Goal: Consume media (video, audio): Consume media (video, audio)

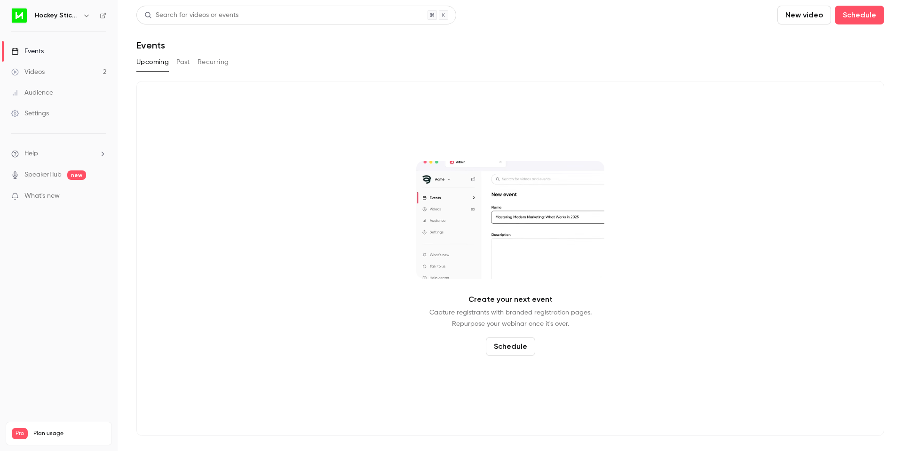
click at [48, 75] on link "Videos 2" at bounding box center [59, 72] width 118 height 21
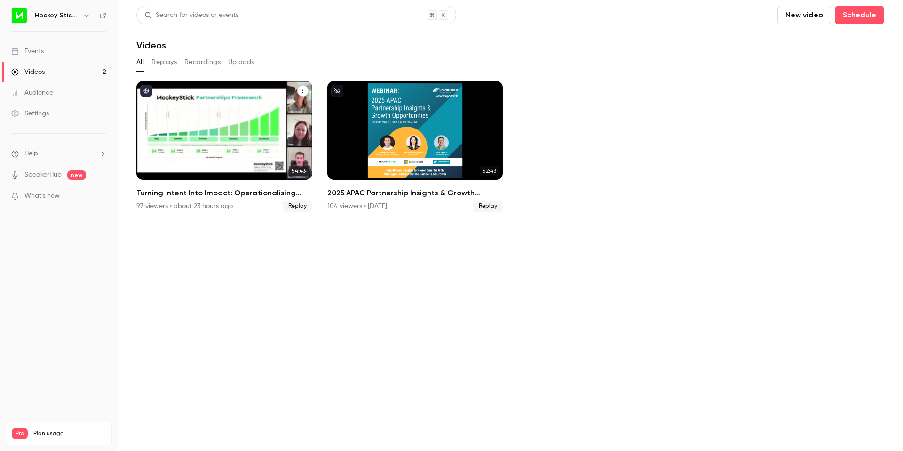
click at [234, 193] on h2 "Turning Intent Into Impact: Operationalising Your Partner Strategy" at bounding box center [224, 192] width 176 height 11
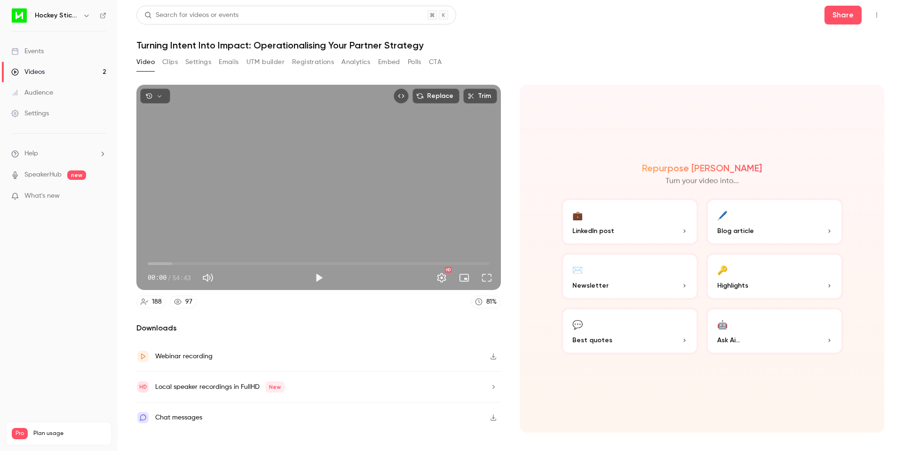
click at [577, 68] on div "Video Clips Settings Emails UTM builder Registrations Analytics Embed Polls CTA" at bounding box center [510, 64] width 748 height 19
click at [53, 68] on link "Videos 2" at bounding box center [59, 72] width 118 height 21
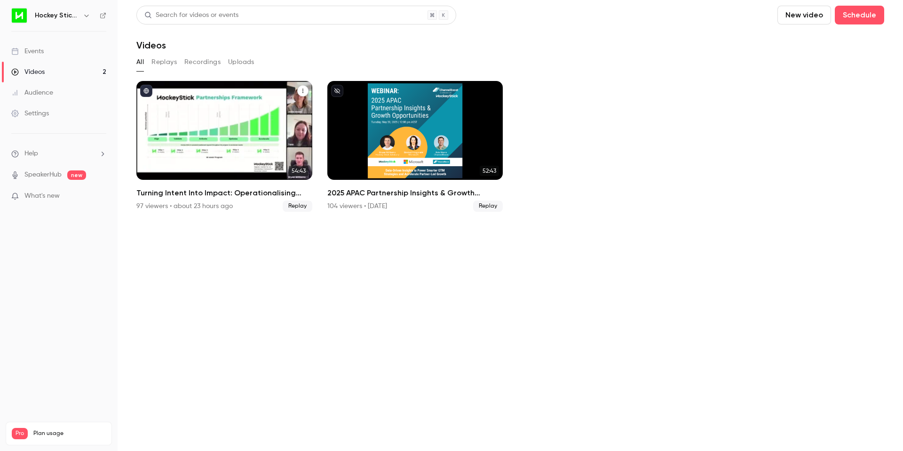
click at [227, 95] on div "Turning Intent Into Impact: Operationalising Your Partner Strategy" at bounding box center [224, 130] width 176 height 99
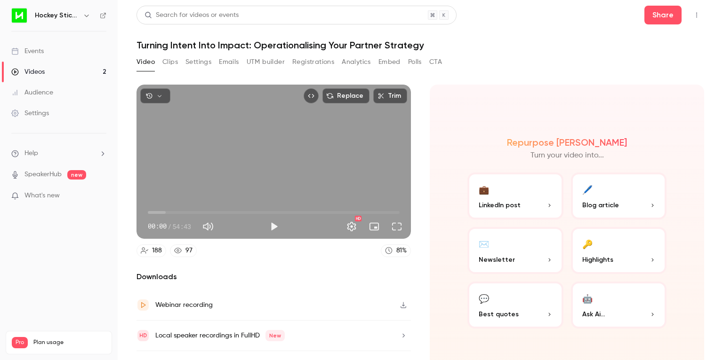
click at [169, 62] on button "Clips" at bounding box center [170, 62] width 16 height 15
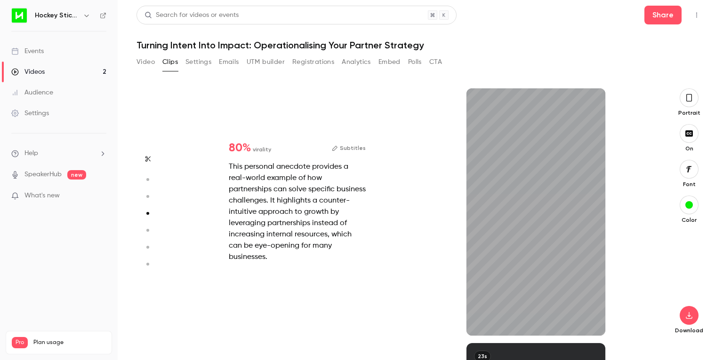
scroll to position [765, 0]
click at [240, 153] on span "80 %" at bounding box center [240, 148] width 22 height 11
click at [241, 153] on span "80 %" at bounding box center [240, 148] width 22 height 11
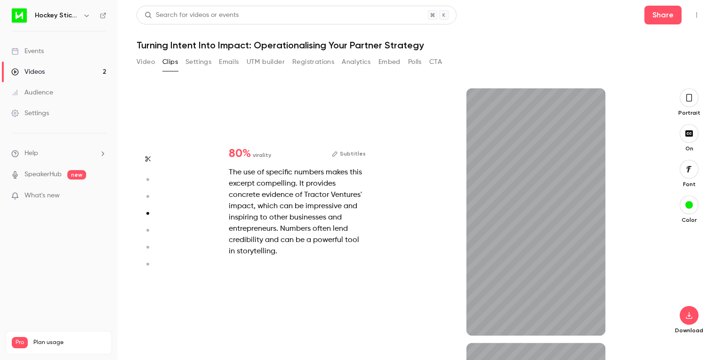
type input "*"
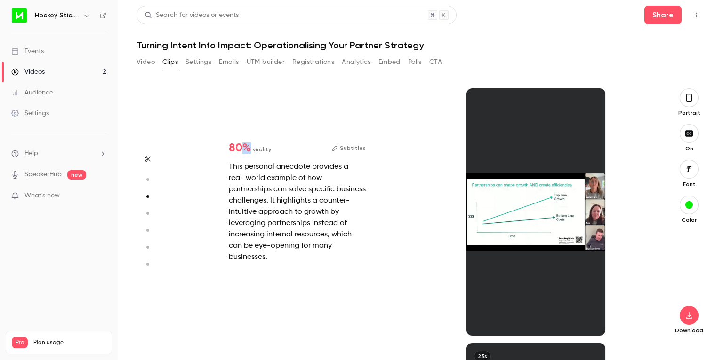
type input "*"
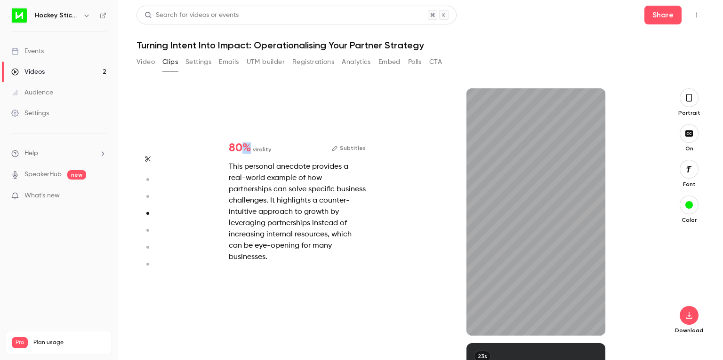
type input "*"
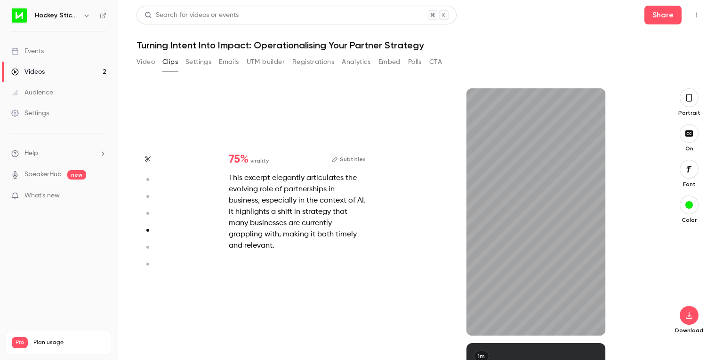
type input "*"
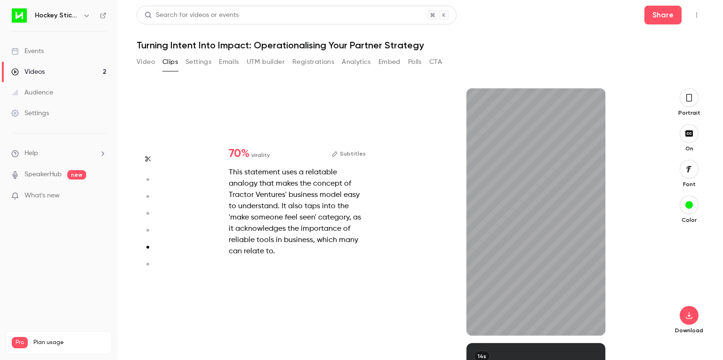
type input "*"
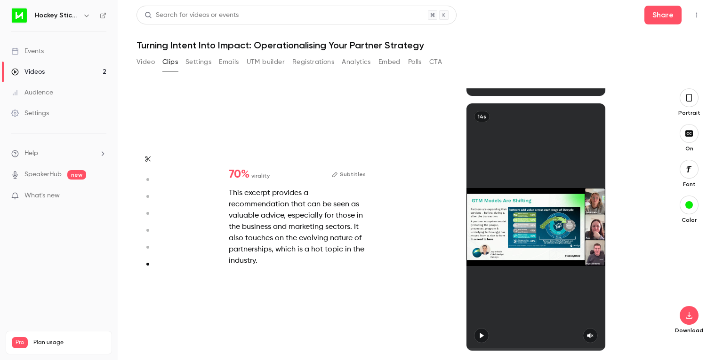
scroll to position [1516, 0]
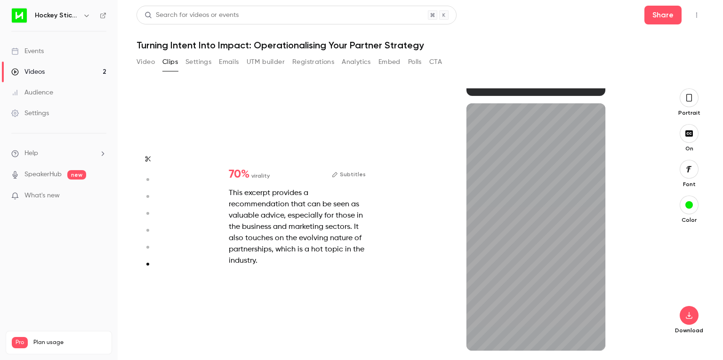
type input "*"
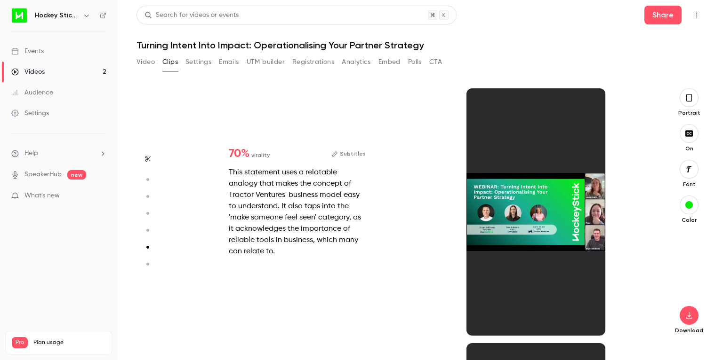
scroll to position [1276, 0]
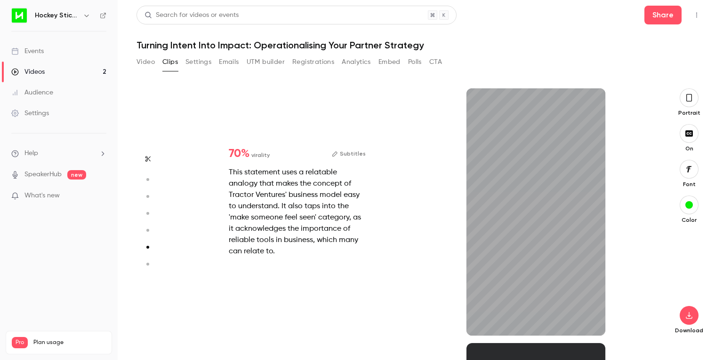
type input "*"
click at [351, 61] on button "Analytics" at bounding box center [356, 62] width 29 height 15
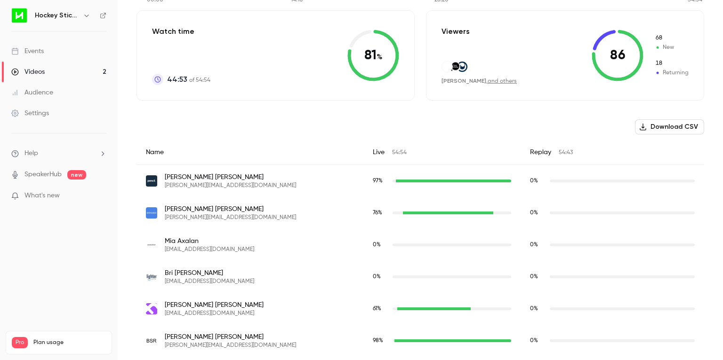
scroll to position [241, 0]
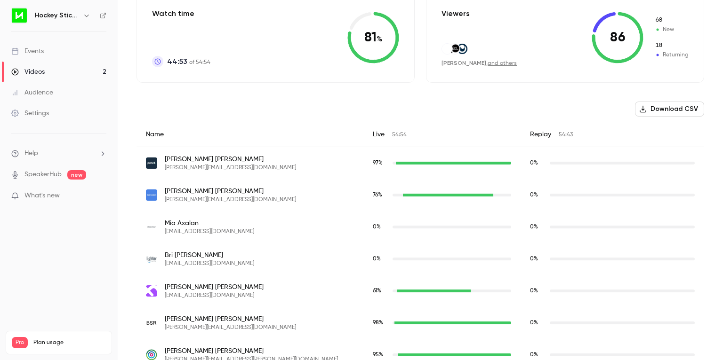
click at [175, 222] on span "[PERSON_NAME]" at bounding box center [209, 223] width 89 height 9
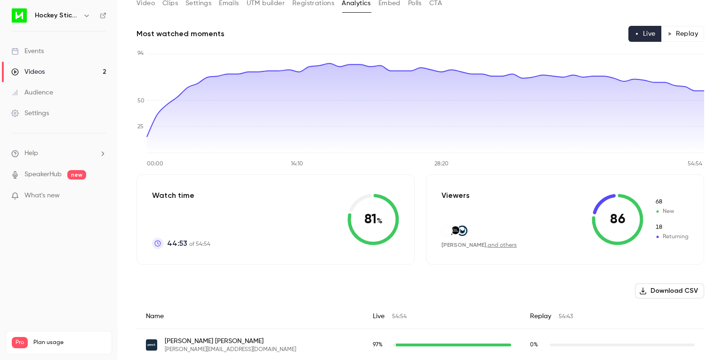
scroll to position [0, 0]
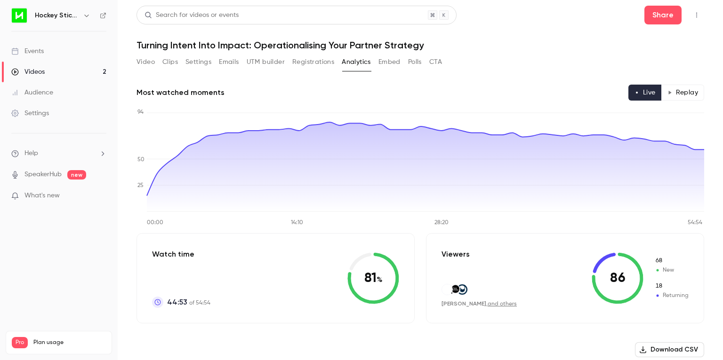
click at [393, 64] on button "Embed" at bounding box center [389, 62] width 22 height 15
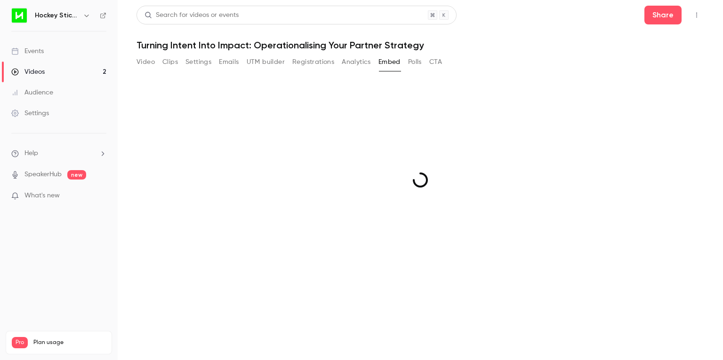
click at [409, 61] on button "Polls" at bounding box center [415, 62] width 14 height 15
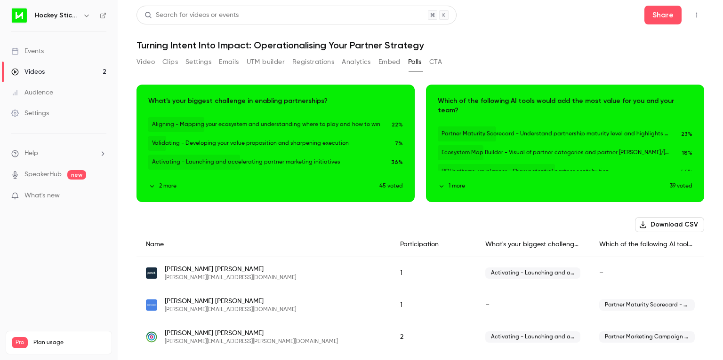
click at [433, 65] on button "CTA" at bounding box center [435, 62] width 13 height 15
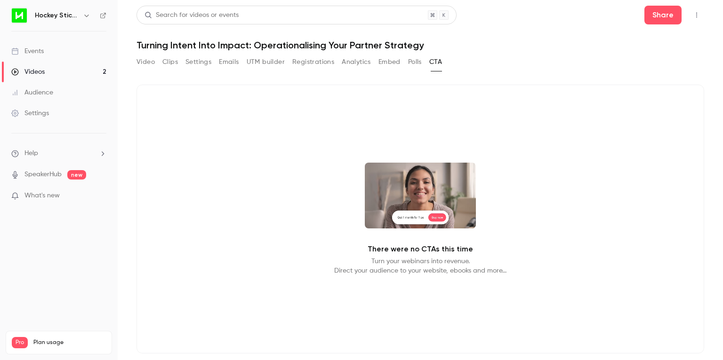
click at [405, 273] on p "Turn your webinars into revenue. Direct your audience to your website, ebooks a…" at bounding box center [420, 266] width 172 height 19
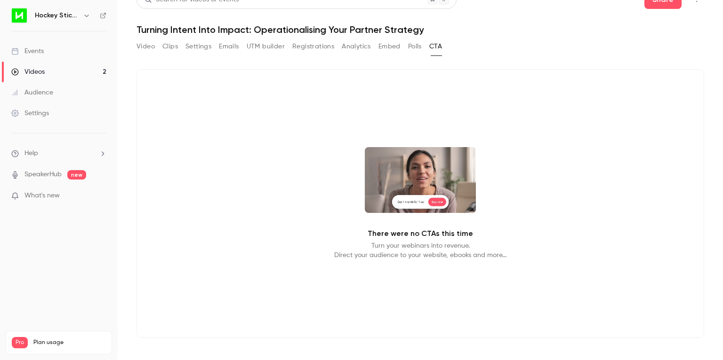
click at [412, 233] on p "There were no CTAs this time" at bounding box center [419, 233] width 105 height 11
click at [141, 46] on button "Video" at bounding box center [145, 46] width 18 height 15
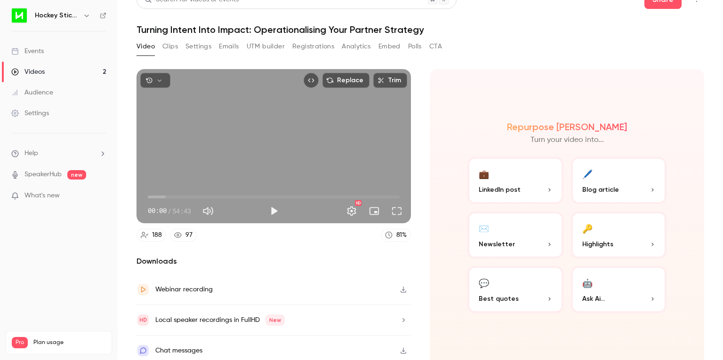
click at [573, 127] on h2 "Repurpose [PERSON_NAME]" at bounding box center [567, 126] width 120 height 11
click at [573, 128] on h2 "Repurpose [PERSON_NAME]" at bounding box center [567, 126] width 120 height 11
click at [509, 286] on button "💬 Best quotes" at bounding box center [515, 289] width 96 height 47
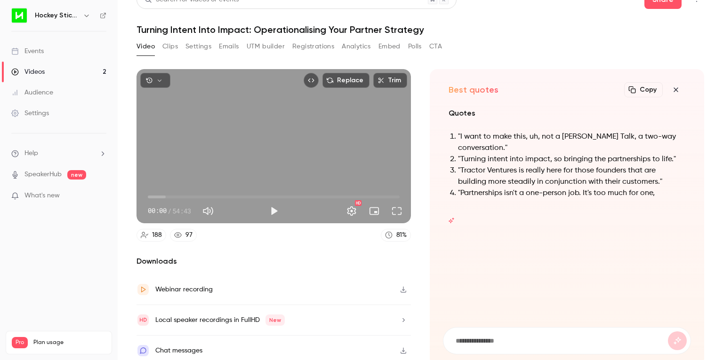
scroll to position [21, 0]
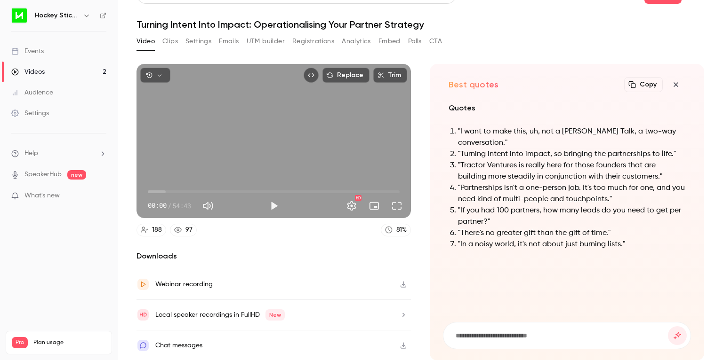
click at [474, 83] on h2 "Best quotes" at bounding box center [473, 84] width 50 height 11
click at [493, 337] on input at bounding box center [560, 336] width 213 height 10
click at [185, 348] on div "Chat messages" at bounding box center [178, 345] width 47 height 11
